Goal: Transaction & Acquisition: Purchase product/service

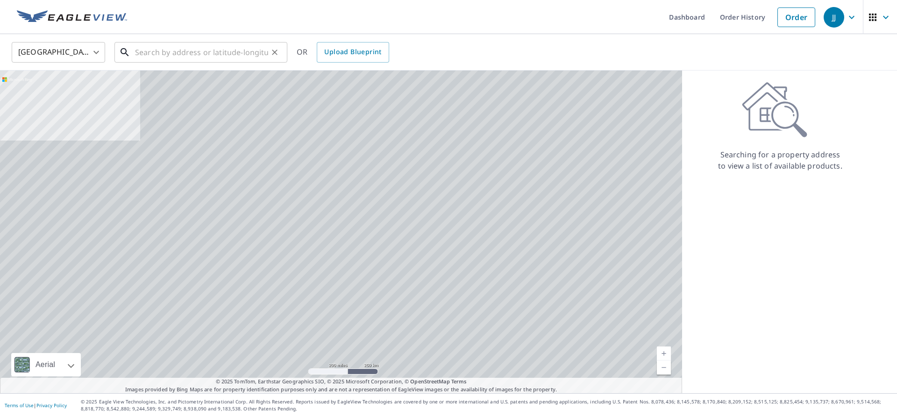
click at [213, 61] on input "text" at bounding box center [201, 52] width 133 height 26
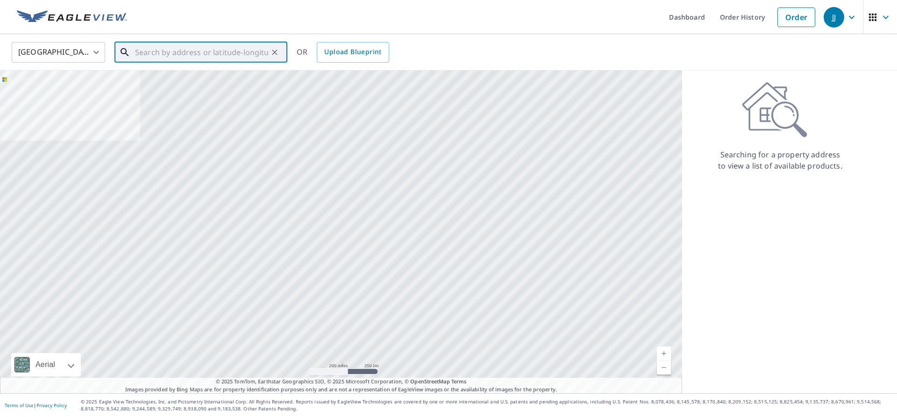
paste input "[STREET_ADDRESS]"
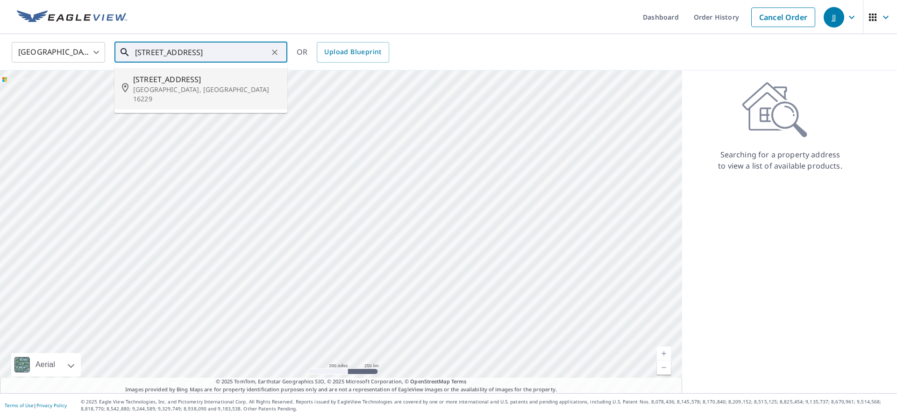
click at [206, 83] on span "[STREET_ADDRESS]" at bounding box center [206, 79] width 147 height 11
type input "[STREET_ADDRESS]"
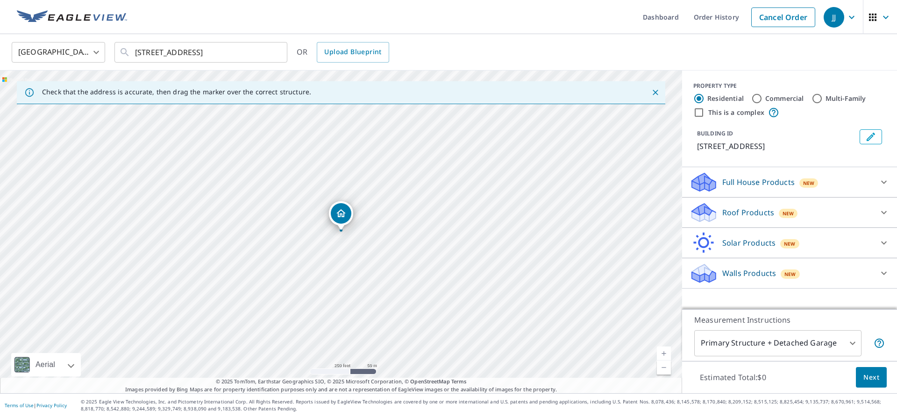
click at [861, 206] on div "Roof Products New" at bounding box center [780, 213] width 183 height 22
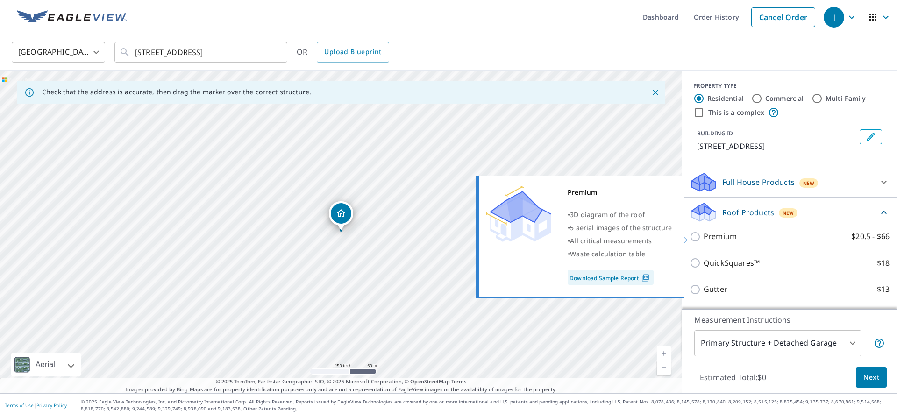
click at [715, 233] on p "Premium" at bounding box center [719, 237] width 33 height 12
click at [703, 233] on input "Premium $20.5 - $66" at bounding box center [696, 236] width 14 height 11
checkbox input "true"
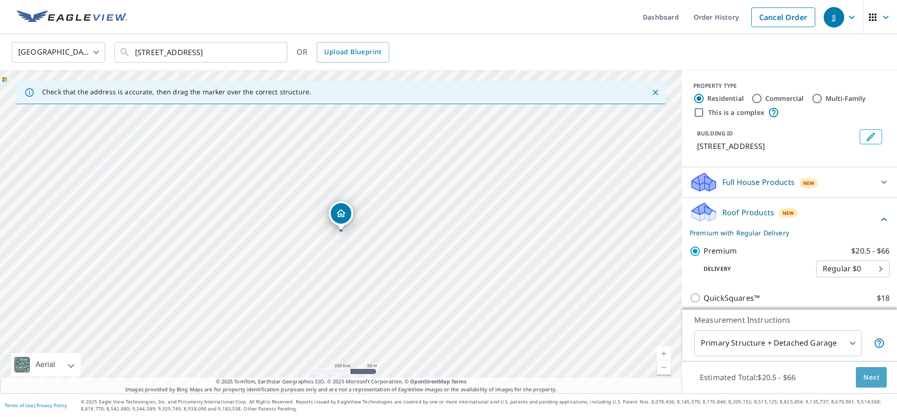
click at [869, 380] on span "Next" at bounding box center [871, 378] width 16 height 12
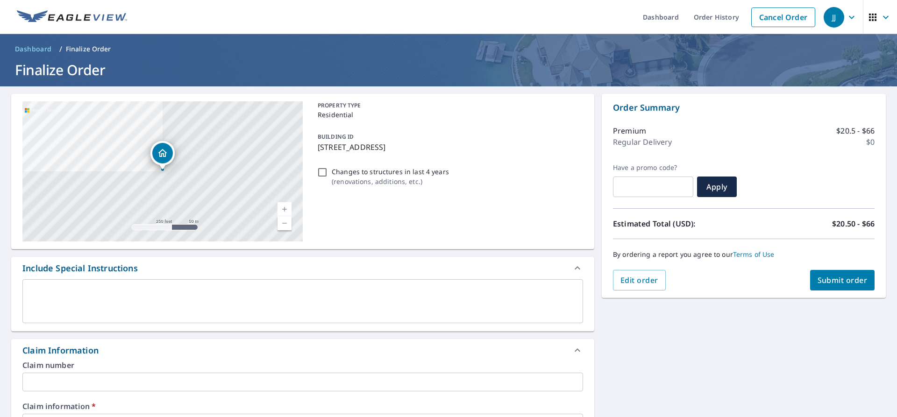
scroll to position [247, 0]
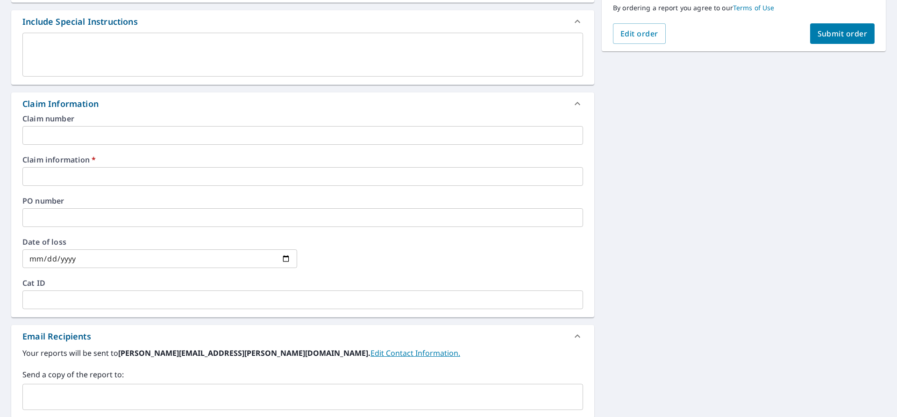
click at [71, 391] on input "text" at bounding box center [296, 397] width 538 height 18
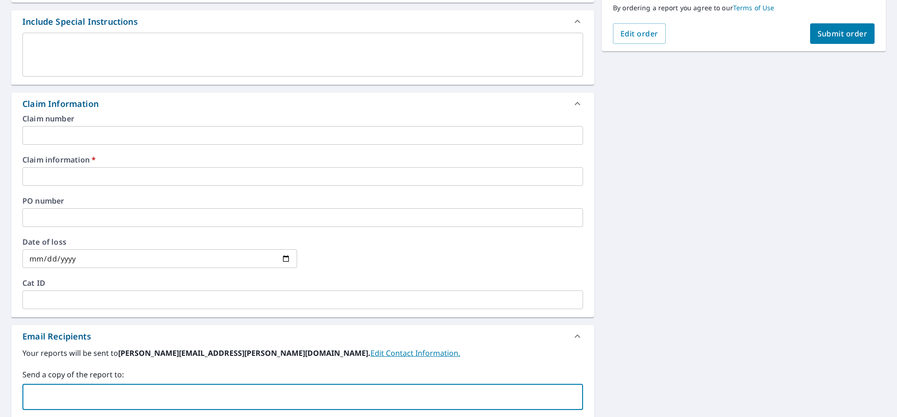
paste input "[EMAIL_ADDRESS][DOMAIN_NAME]"
type input "[EMAIL_ADDRESS][DOMAIN_NAME]"
checkbox input "true"
click at [81, 173] on input "text" at bounding box center [302, 176] width 560 height 19
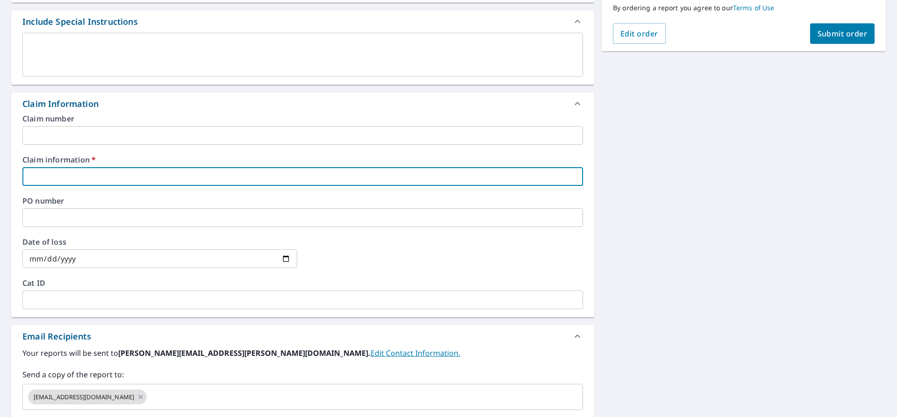
type input "A"
checkbox input "true"
type input "As"
checkbox input "true"
type input "Asc"
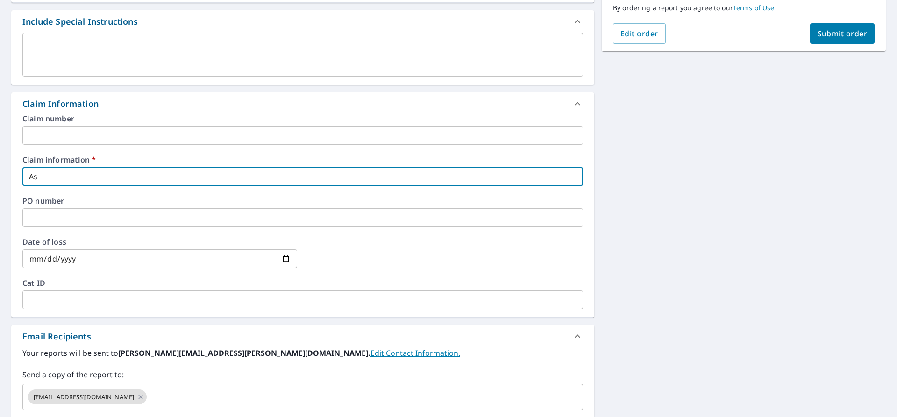
checkbox input "true"
type input "Asce"
checkbox input "true"
type input "Ascen"
checkbox input "true"
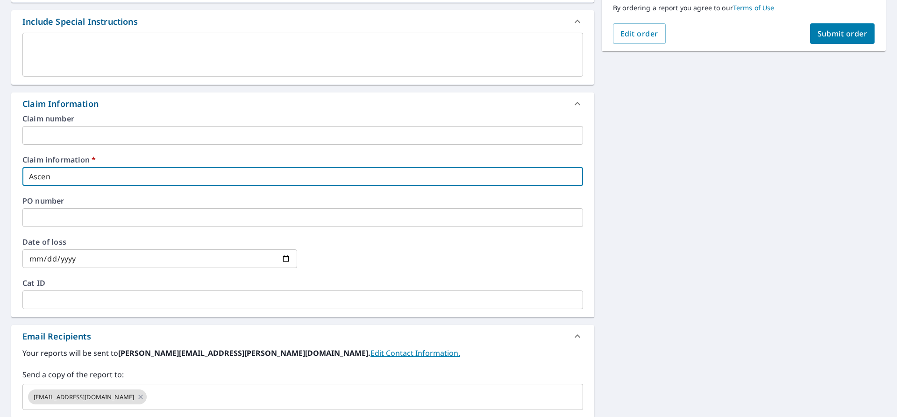
type input "Ascend"
checkbox input "true"
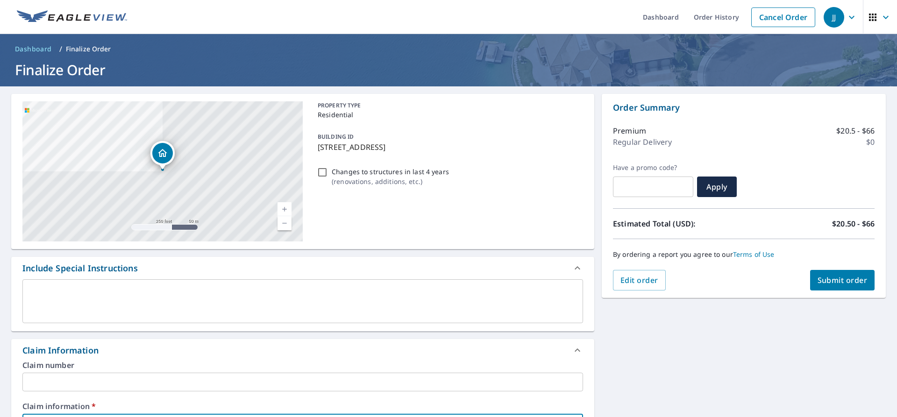
type input "Ascend"
click at [857, 284] on span "Submit order" at bounding box center [842, 280] width 50 height 10
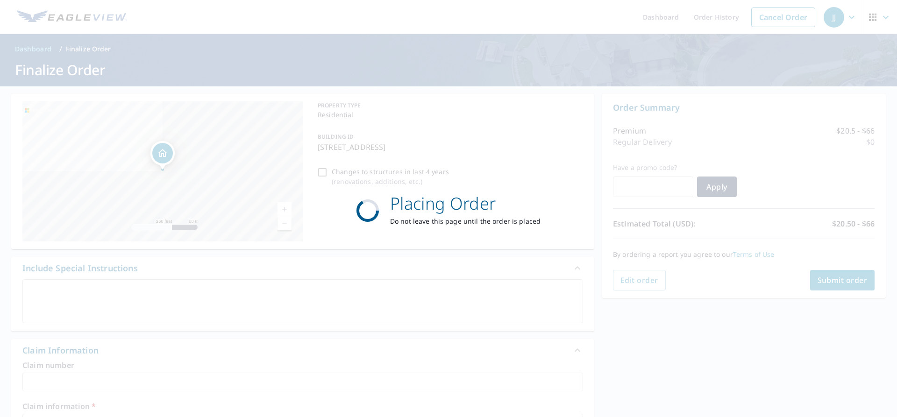
checkbox input "true"
